Goal: Task Accomplishment & Management: Use online tool/utility

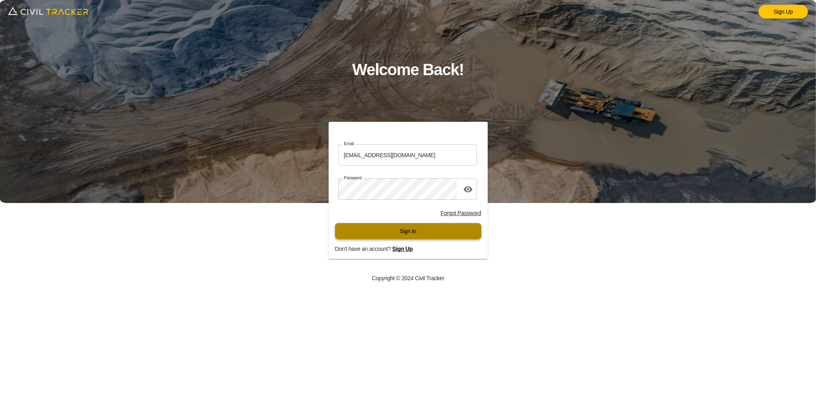
click at [389, 234] on button "Sign In" at bounding box center [408, 231] width 146 height 16
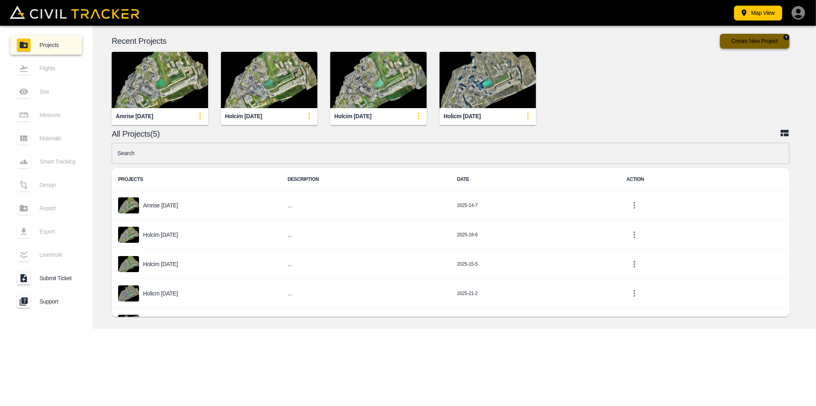
click at [750, 41] on button "Create New Project" at bounding box center [754, 41] width 69 height 15
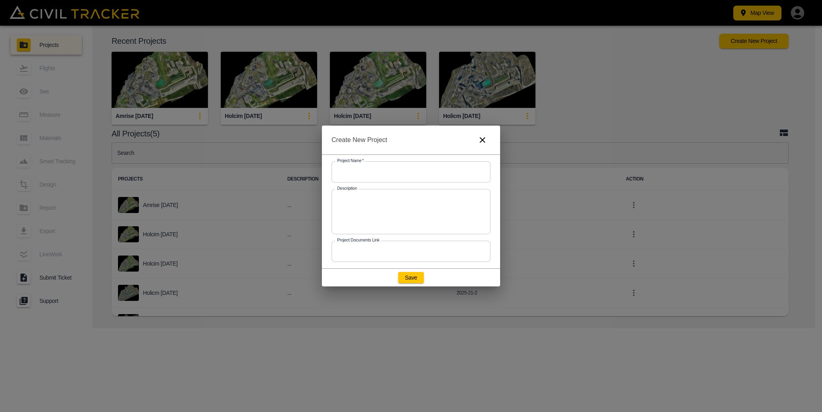
click at [359, 174] on input "text" at bounding box center [411, 171] width 159 height 21
type input "Amrise [DATE]"
click at [412, 280] on button "Save" at bounding box center [411, 277] width 26 height 11
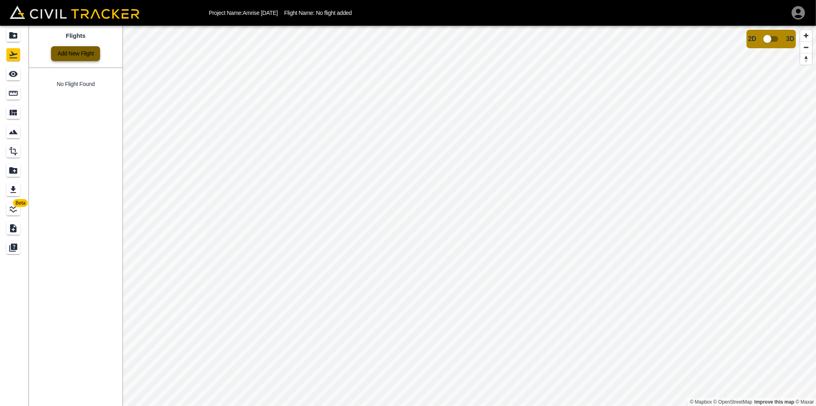
click at [70, 53] on link "Add New Flight" at bounding box center [75, 53] width 49 height 15
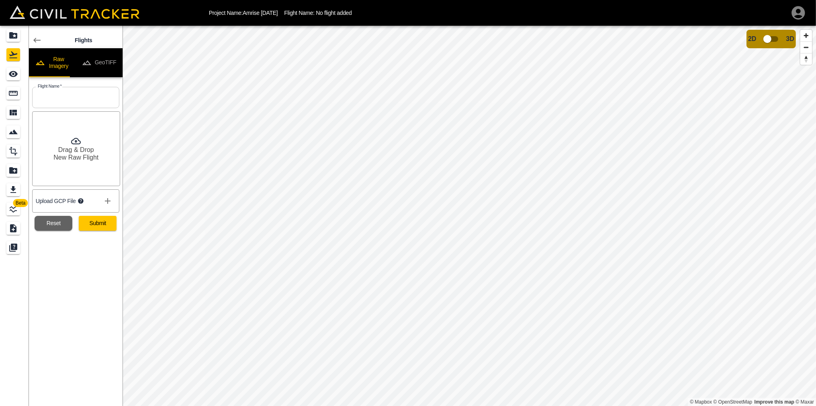
click at [53, 98] on input "text" at bounding box center [75, 97] width 87 height 21
type input "Amrise [DATE]"
click at [79, 231] on button "Submit" at bounding box center [98, 223] width 38 height 15
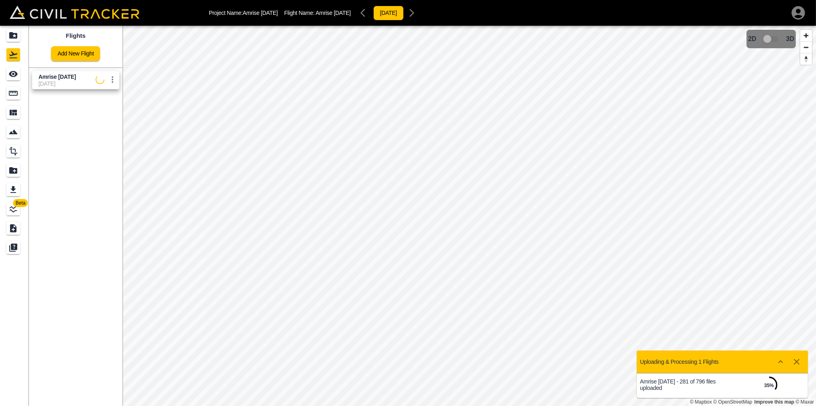
scroll to position [6, 0]
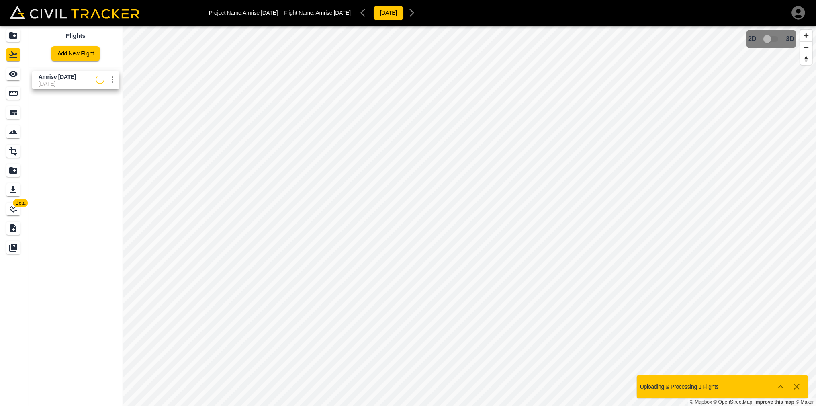
click at [798, 16] on icon "button" at bounding box center [798, 13] width 16 height 16
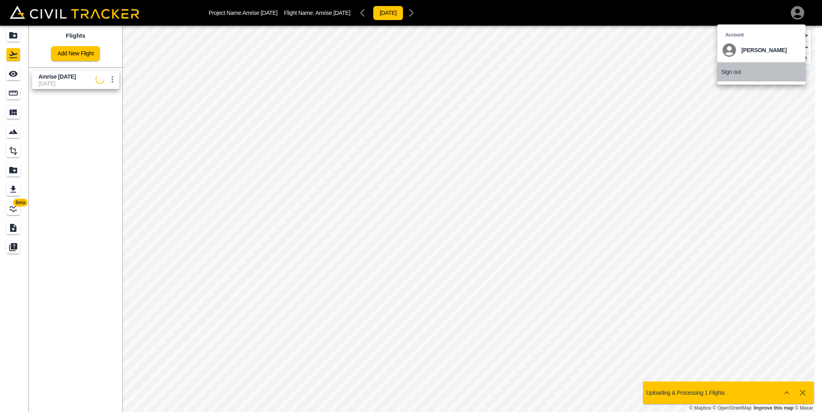
click at [730, 73] on p "Sign out" at bounding box center [732, 72] width 20 height 6
